Goal: Find specific page/section: Find specific page/section

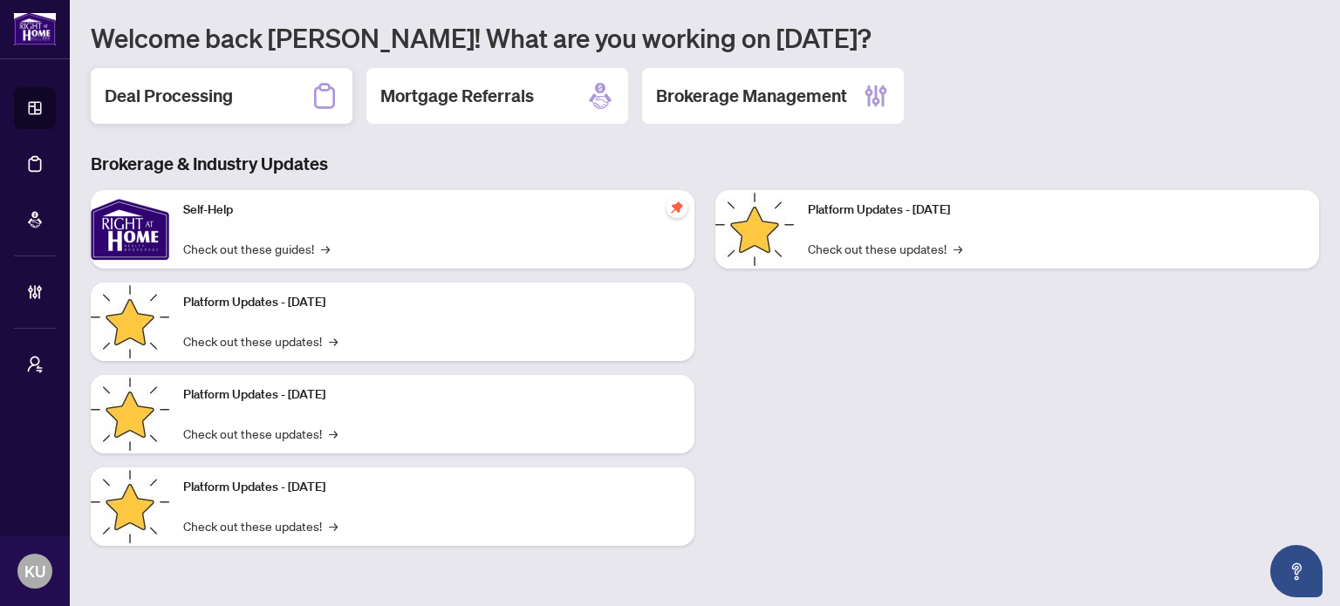
click at [227, 107] on h2 "Deal Processing" at bounding box center [169, 96] width 128 height 24
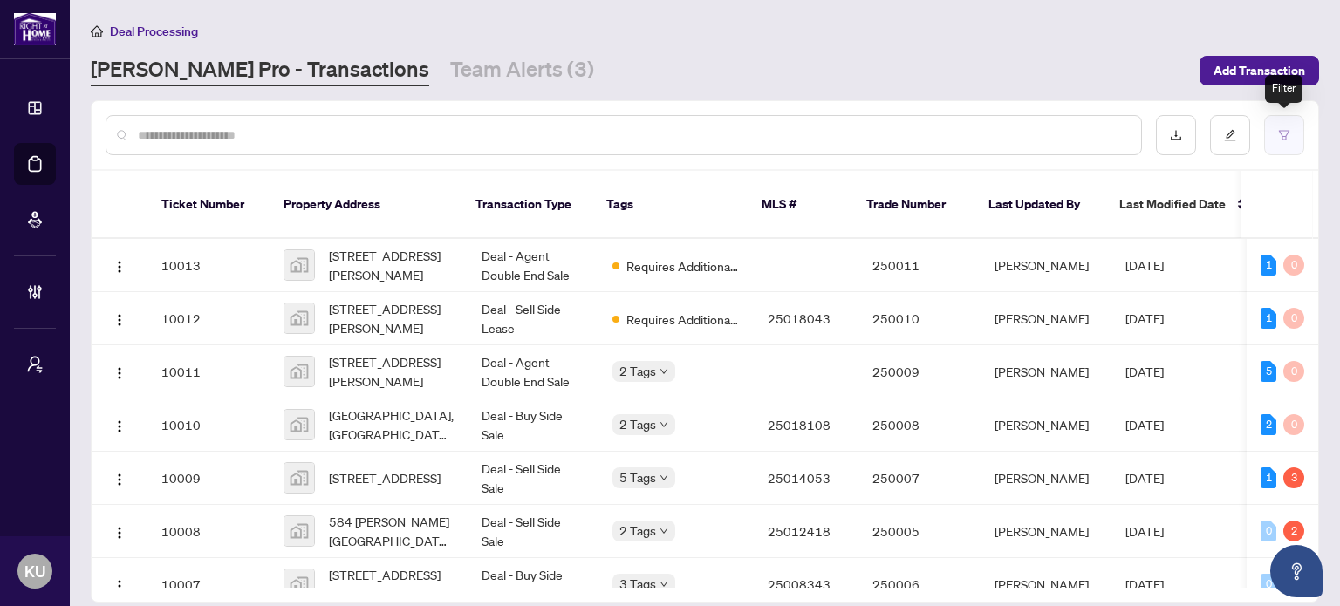
click at [1292, 147] on button "button" at bounding box center [1284, 135] width 40 height 40
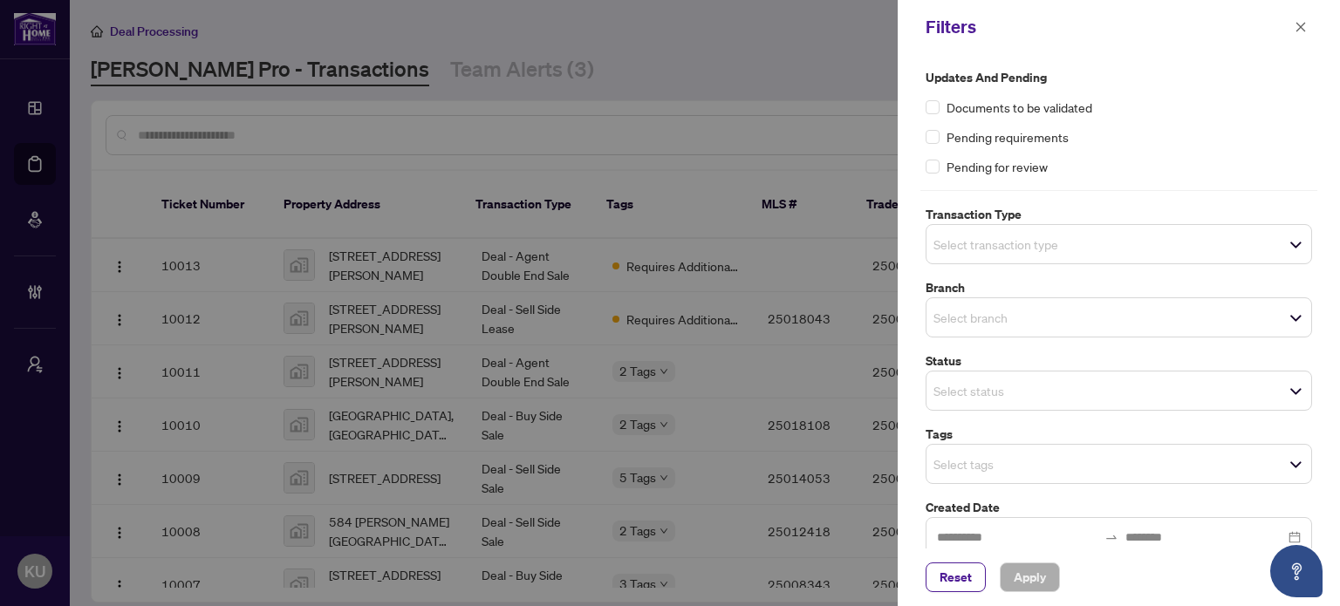
click at [995, 452] on span "Select tags" at bounding box center [1118, 464] width 385 height 24
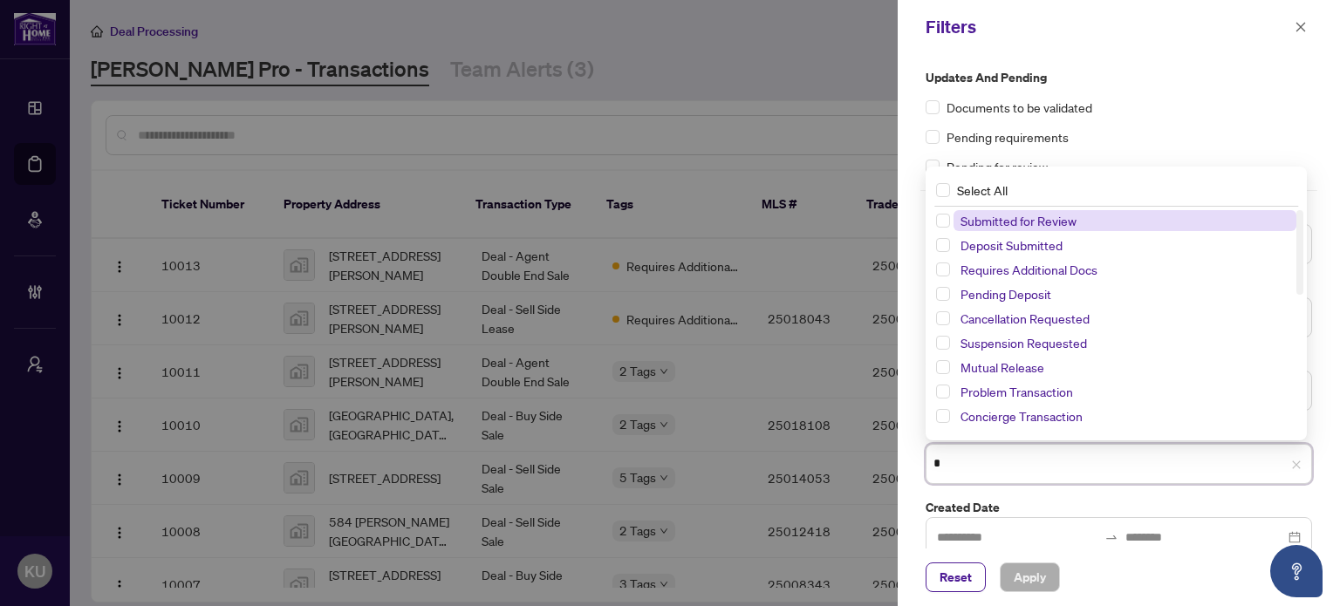
type input "**"
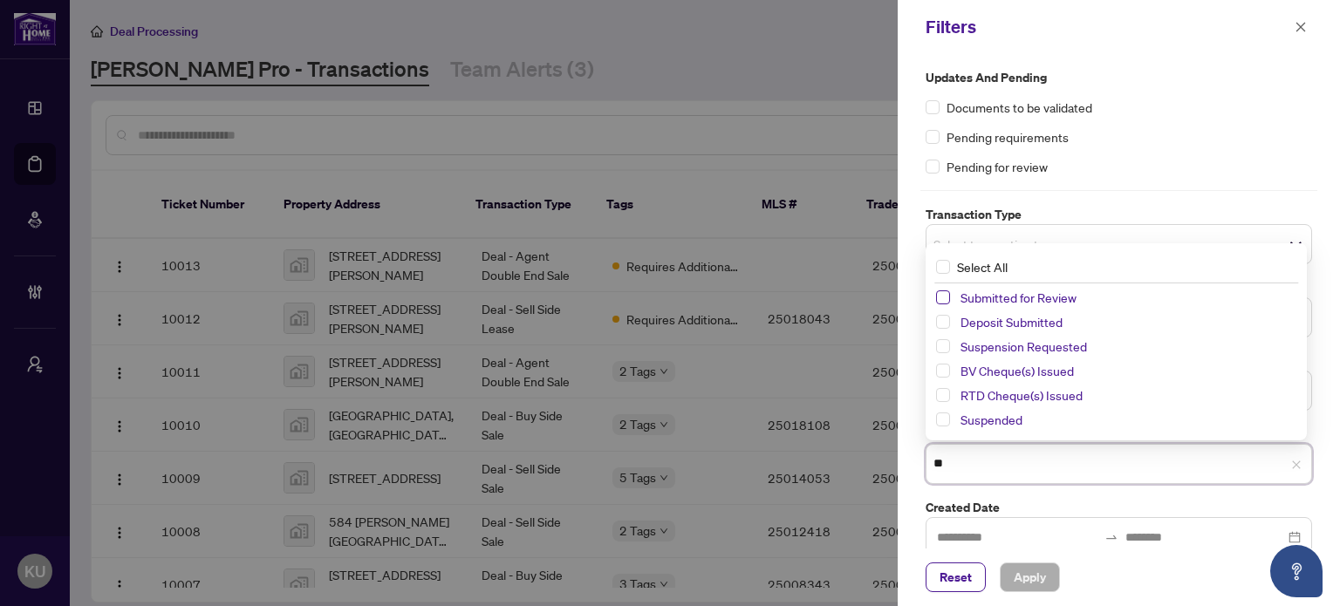
click at [944, 302] on span "Select Submitted for Review" at bounding box center [943, 298] width 14 height 14
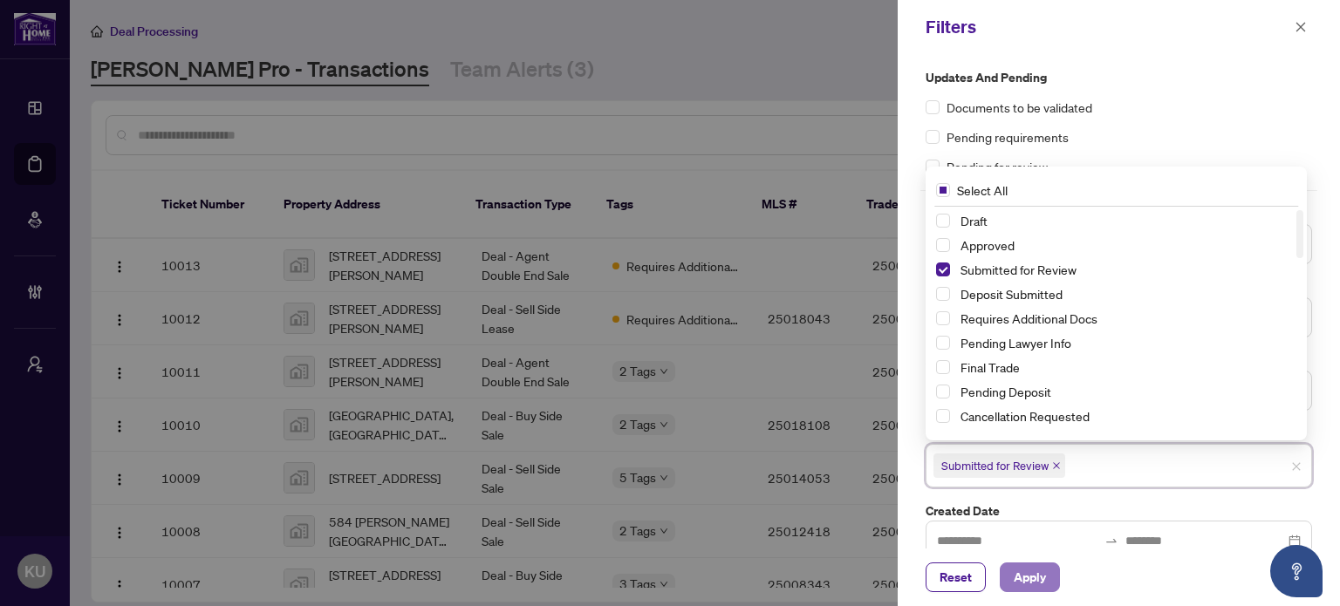
click at [1024, 572] on span "Apply" at bounding box center [1030, 578] width 32 height 28
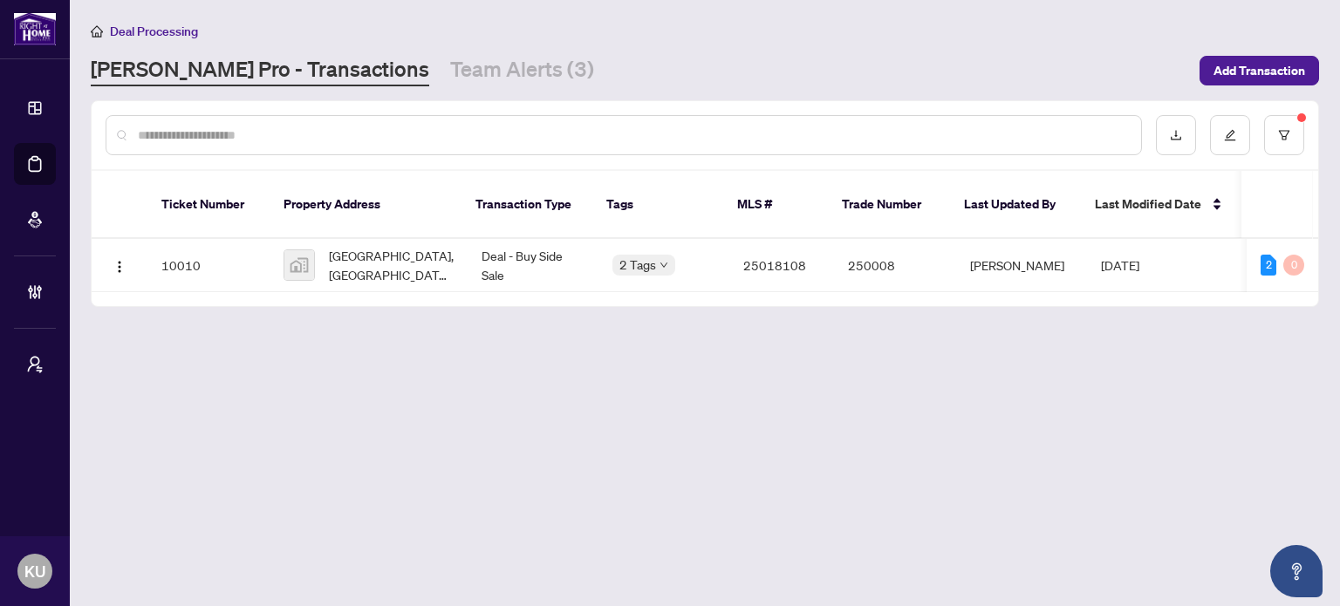
click at [798, 411] on main "Deal Processing [PERSON_NAME] Pro - Transactions Team Alerts (3) Add Transactio…" at bounding box center [705, 303] width 1270 height 606
click at [450, 83] on link "Team Alerts (3)" at bounding box center [522, 70] width 144 height 31
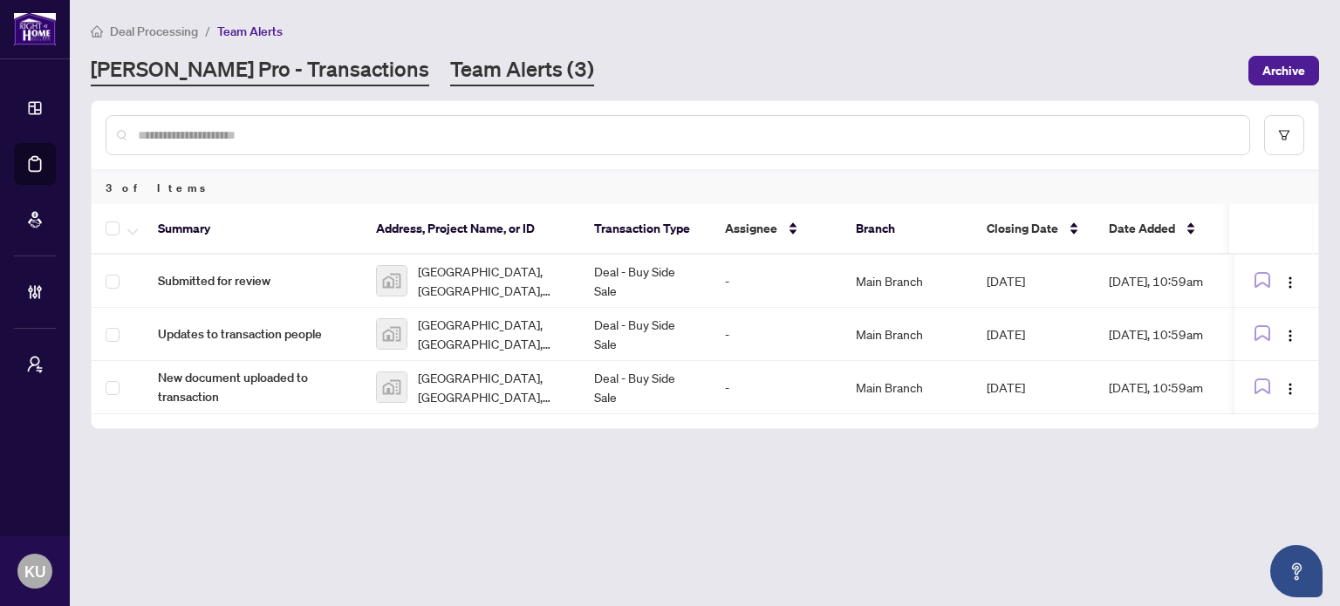
click at [215, 72] on link "[PERSON_NAME] Pro - Transactions" at bounding box center [260, 70] width 338 height 31
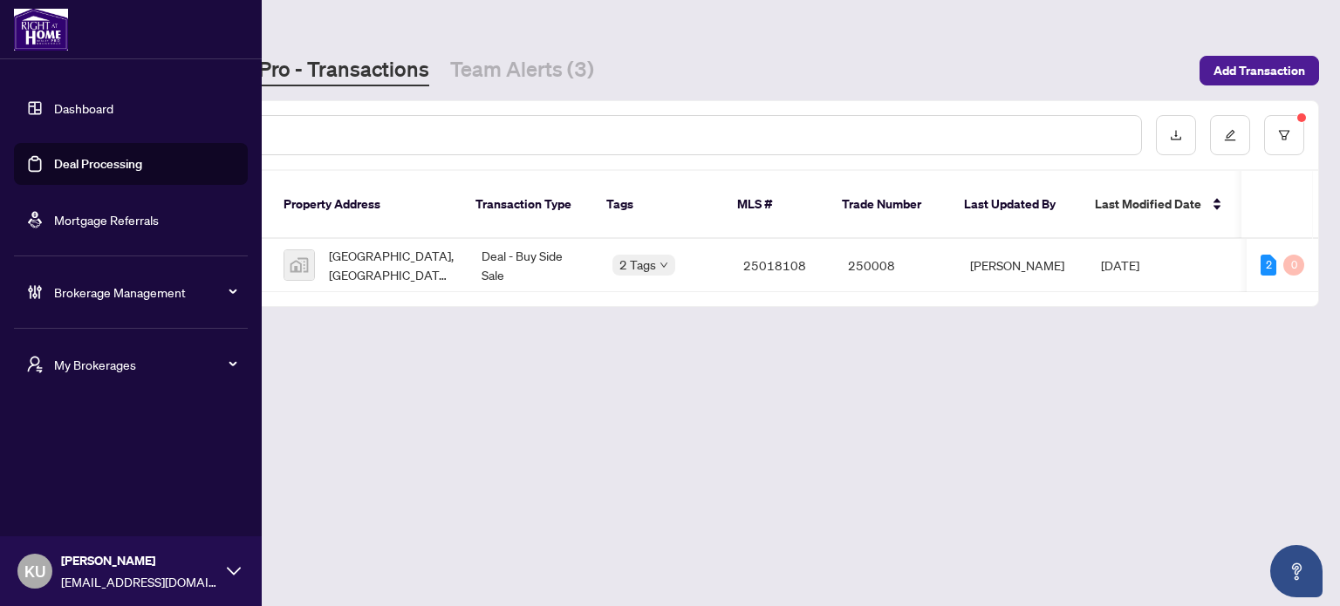
click at [54, 104] on link "Dashboard" at bounding box center [83, 108] width 59 height 16
